Goal: Task Accomplishment & Management: Use online tool/utility

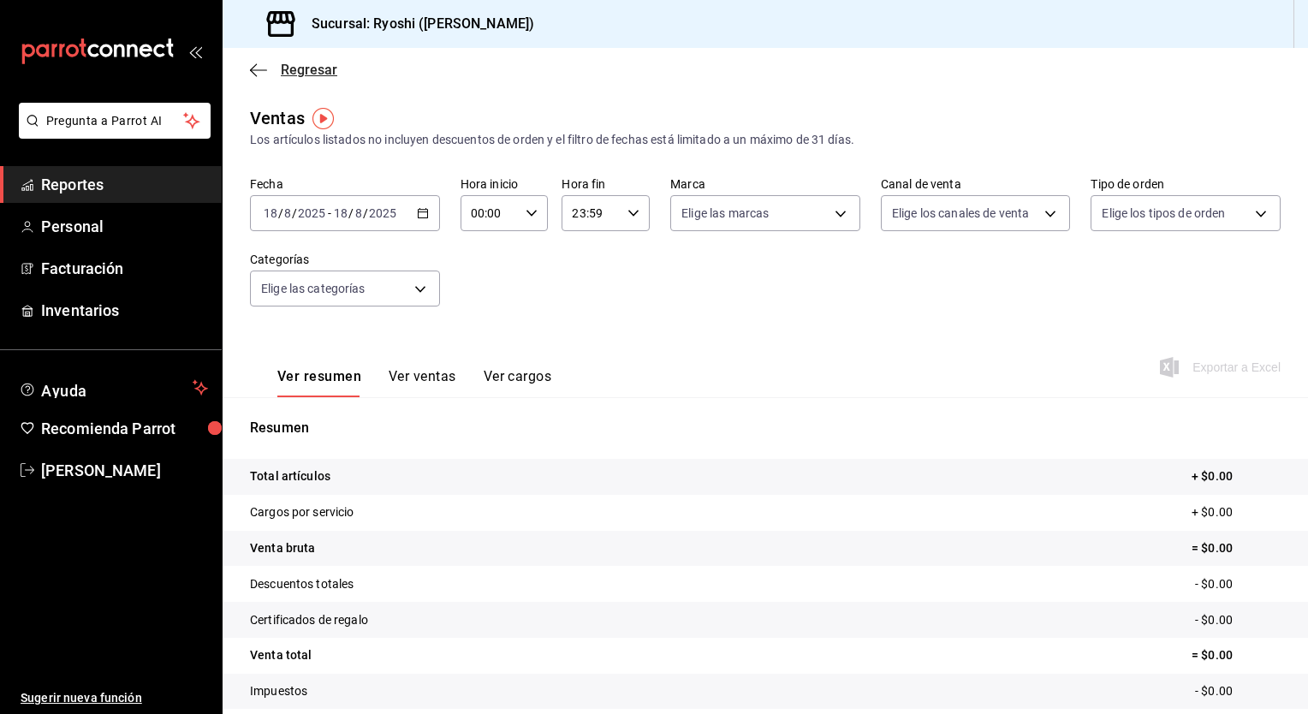
click at [288, 68] on span "Regresar" at bounding box center [309, 70] width 56 height 16
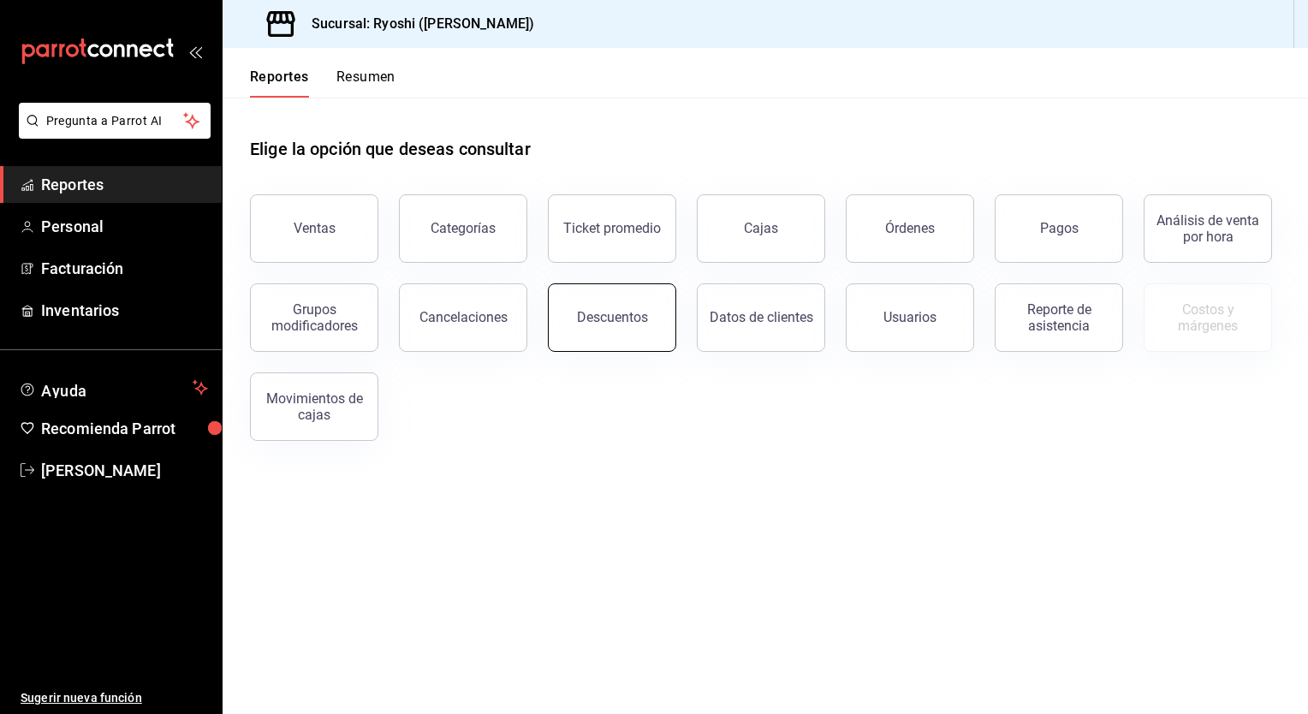
click at [631, 341] on button "Descuentos" at bounding box center [612, 317] width 128 height 68
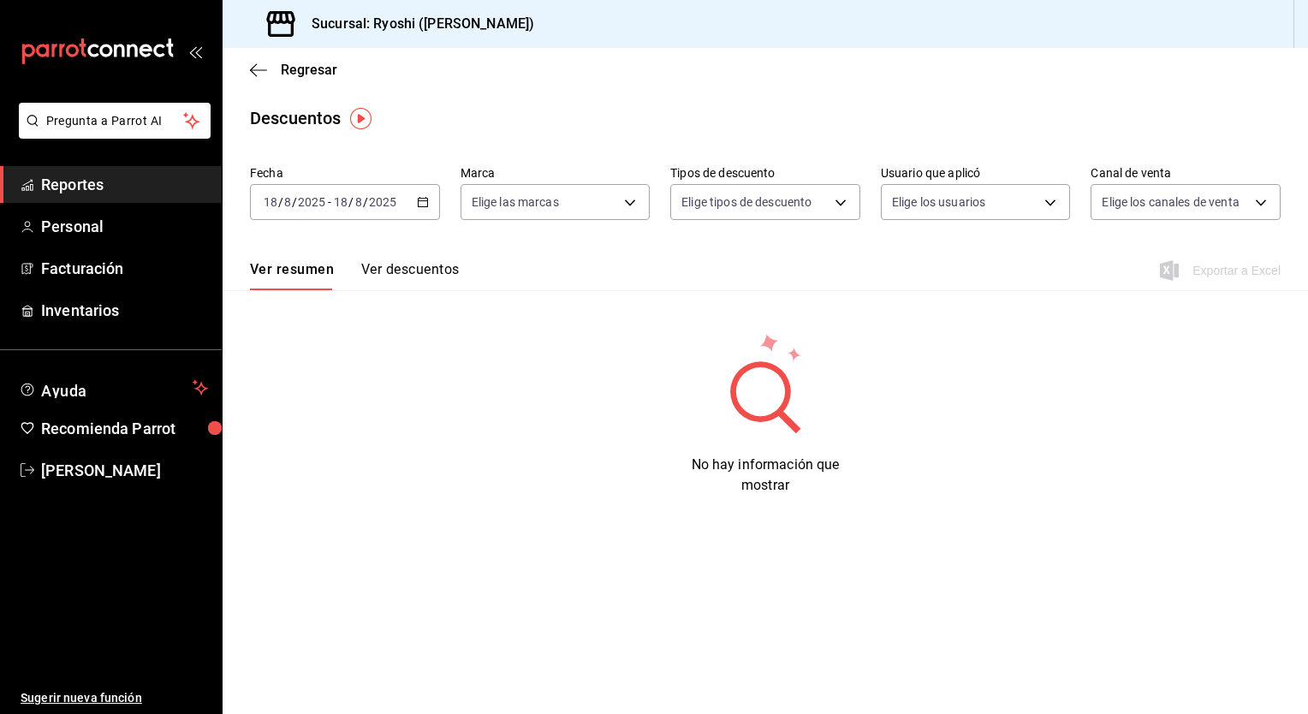
click at [425, 205] on icon "button" at bounding box center [423, 202] width 12 height 12
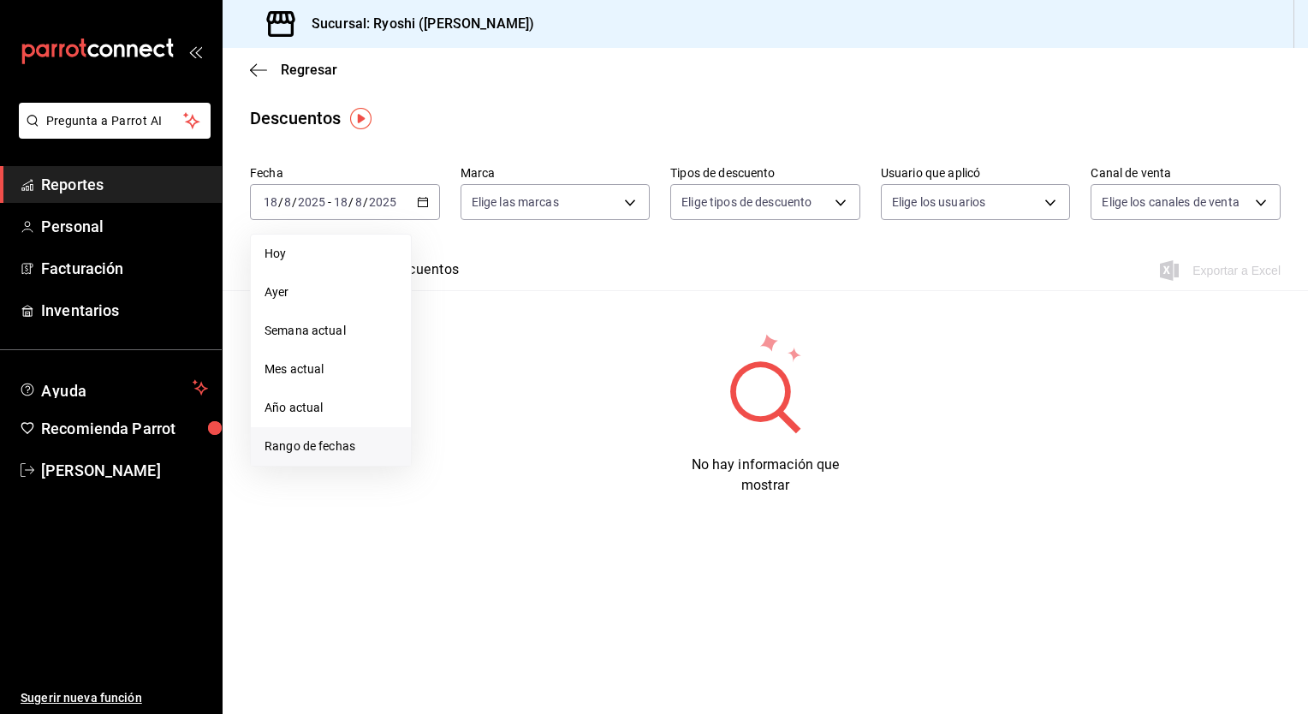
click at [312, 445] on span "Rango de fechas" at bounding box center [330, 446] width 133 height 18
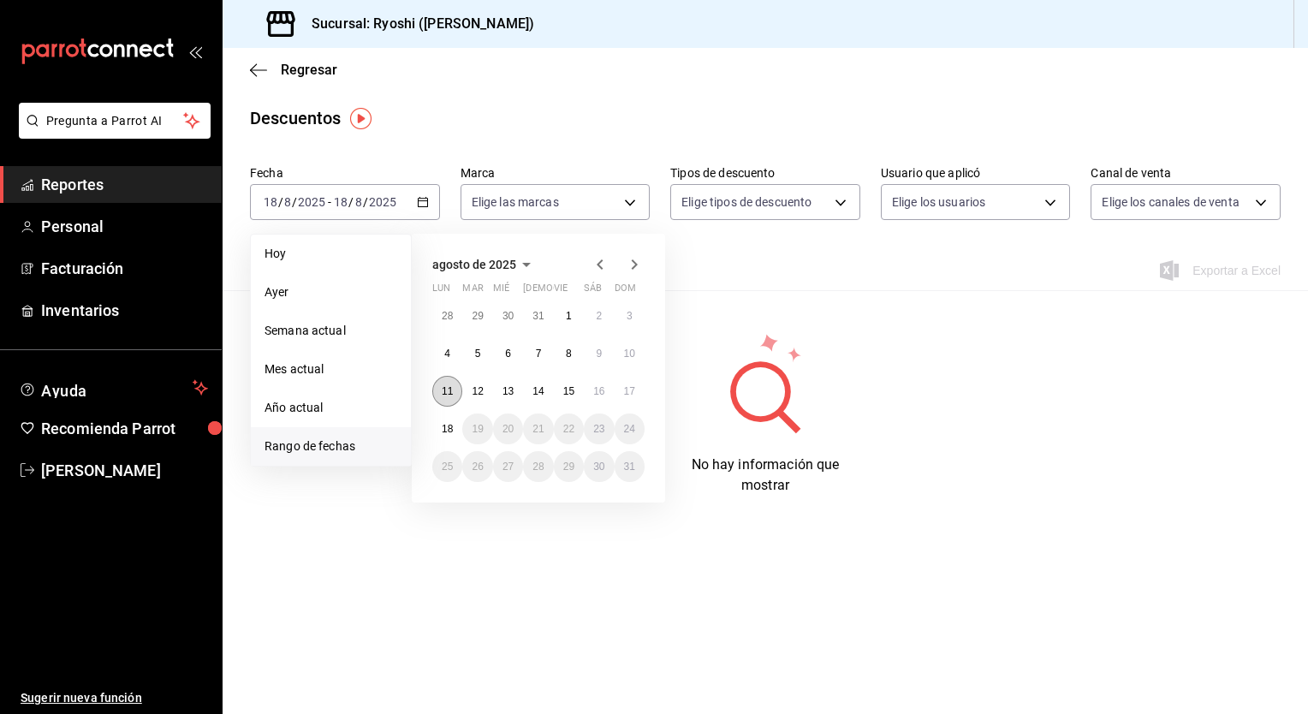
click at [452, 389] on abbr "11" at bounding box center [447, 391] width 11 height 12
click at [636, 392] on button "17" at bounding box center [630, 391] width 30 height 31
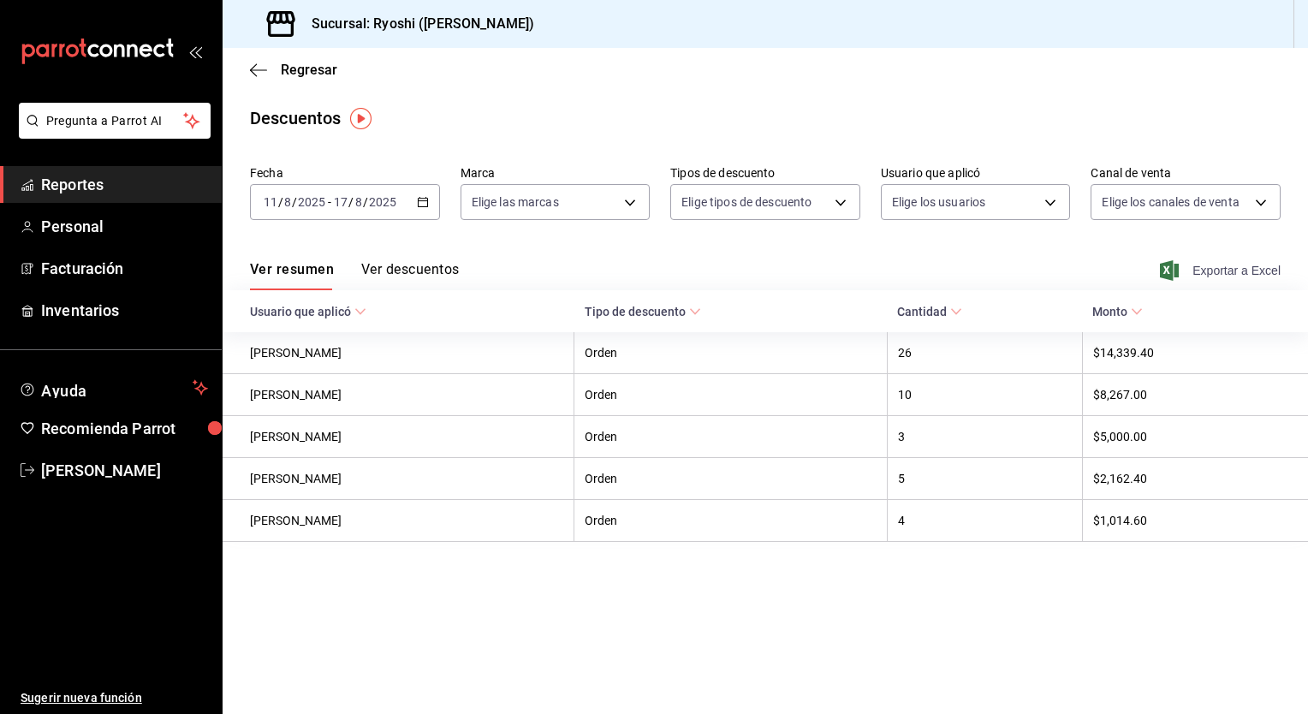
click at [1238, 269] on span "Exportar a Excel" at bounding box center [1221, 270] width 117 height 21
